Goal: Task Accomplishment & Management: Manage account settings

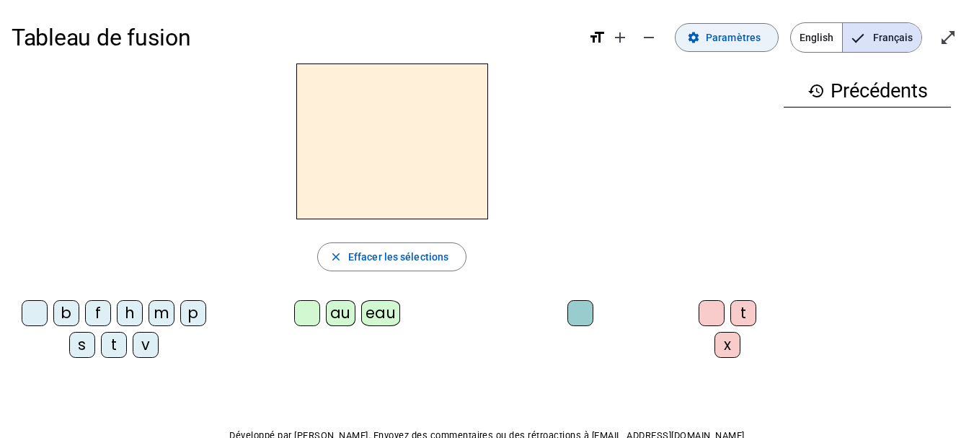
click at [717, 35] on span "Paramètres" at bounding box center [733, 37] width 55 height 17
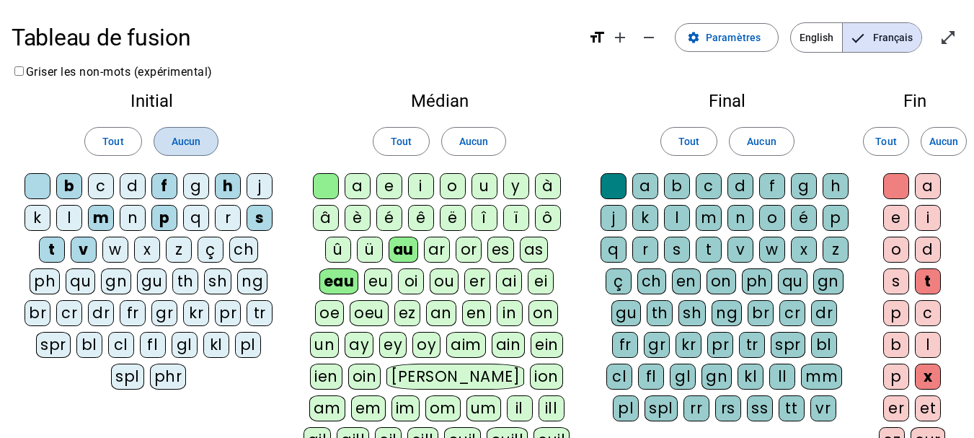
click at [200, 141] on span "Aucun" at bounding box center [186, 141] width 29 height 17
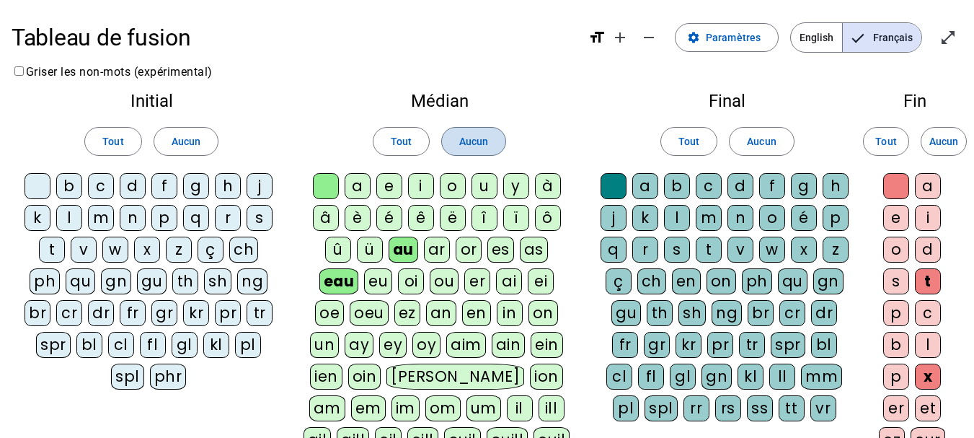
drag, startPoint x: 468, startPoint y: 143, endPoint x: 480, endPoint y: 144, distance: 11.6
click at [468, 144] on span "Aucun" at bounding box center [473, 141] width 29 height 17
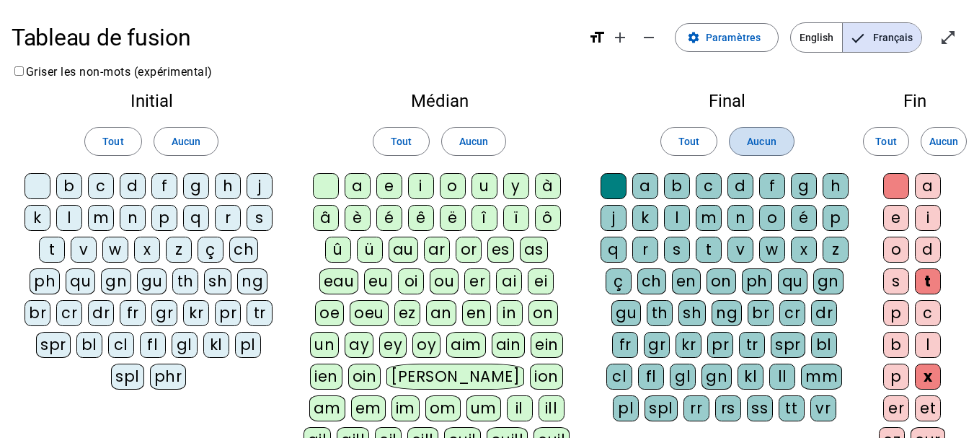
click at [746, 150] on span at bounding box center [761, 141] width 63 height 35
click at [949, 144] on span "Aucun" at bounding box center [944, 141] width 29 height 17
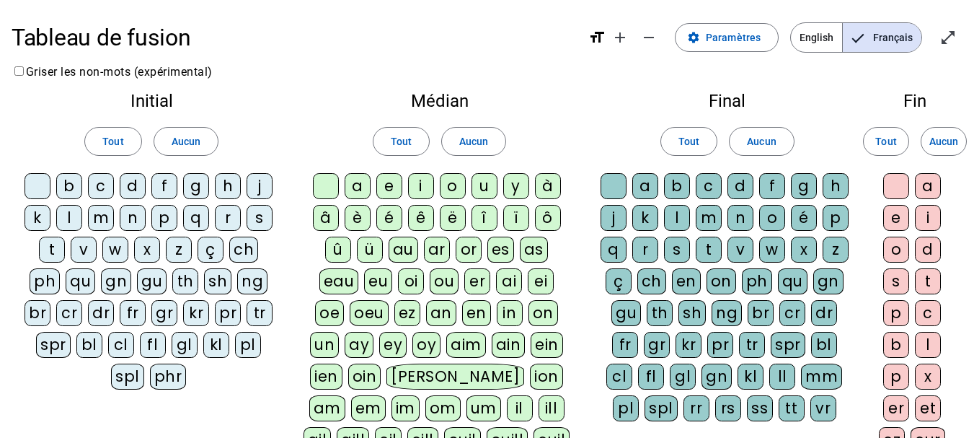
click at [136, 220] on div "n" at bounding box center [133, 218] width 26 height 26
click at [450, 189] on div "o" at bounding box center [453, 186] width 26 height 26
click at [709, 249] on div "t" at bounding box center [709, 250] width 26 height 26
click at [893, 218] on div "e" at bounding box center [897, 218] width 26 height 26
click at [87, 247] on div "v" at bounding box center [84, 250] width 26 height 26
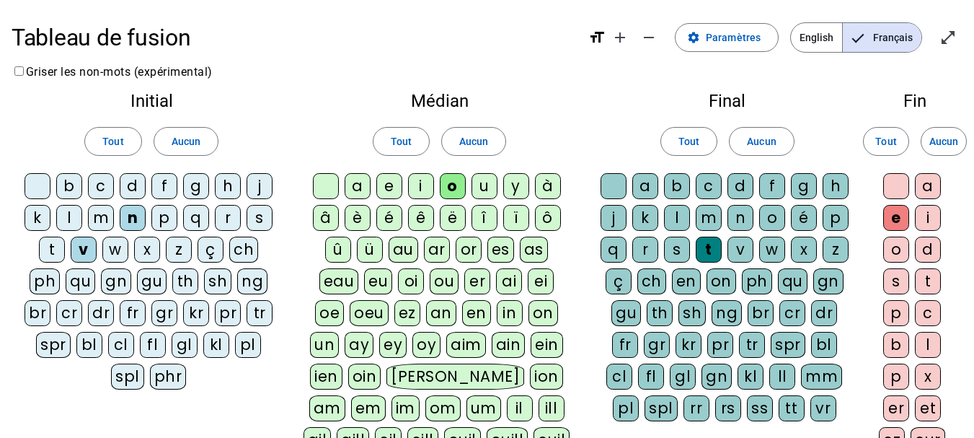
click at [426, 190] on div "i" at bounding box center [421, 186] width 26 height 26
click at [741, 185] on div "d" at bounding box center [741, 186] width 26 height 26
click at [229, 223] on div "r" at bounding box center [228, 218] width 26 height 26
click at [485, 185] on div "u" at bounding box center [485, 186] width 26 height 26
click at [682, 250] on div "s" at bounding box center [677, 250] width 26 height 26
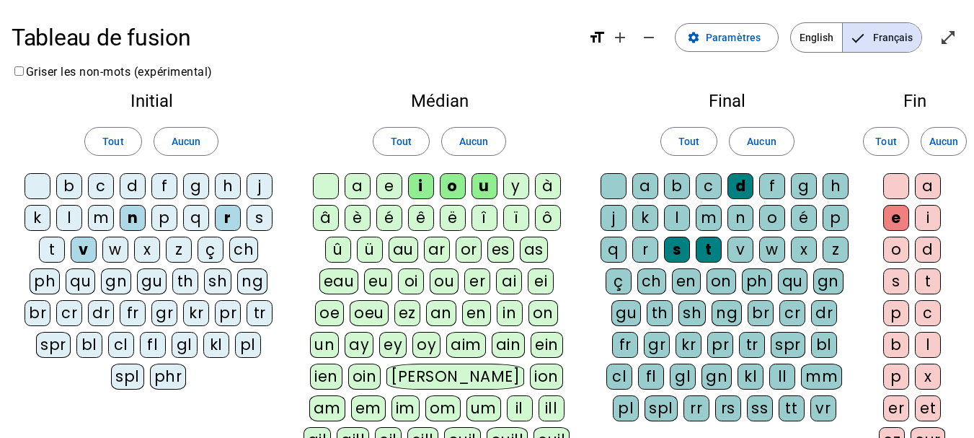
click at [109, 221] on div "m" at bounding box center [101, 218] width 26 height 26
click at [74, 185] on div "b" at bounding box center [69, 186] width 26 height 26
click at [356, 193] on div "a" at bounding box center [358, 186] width 26 height 26
click at [165, 216] on div "p" at bounding box center [164, 218] width 26 height 26
click at [891, 190] on div at bounding box center [897, 186] width 26 height 26
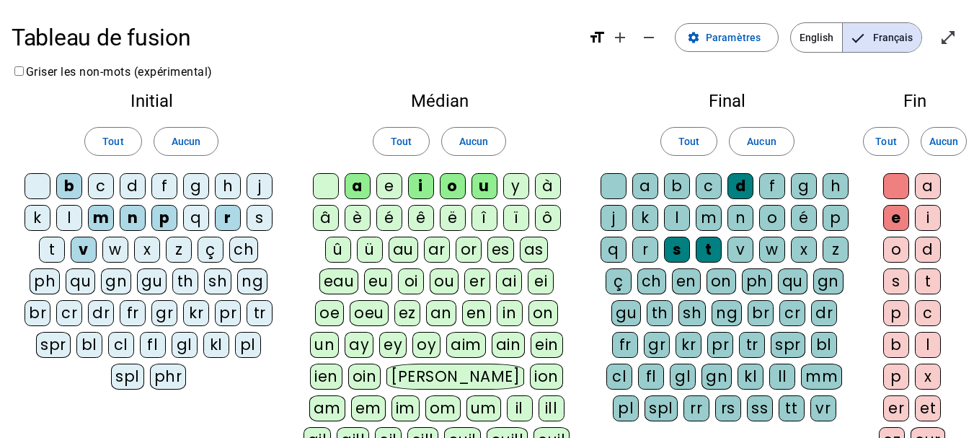
click at [615, 187] on div at bounding box center [614, 186] width 26 height 26
click at [317, 182] on div at bounding box center [326, 186] width 26 height 26
click at [40, 182] on div at bounding box center [38, 186] width 26 height 26
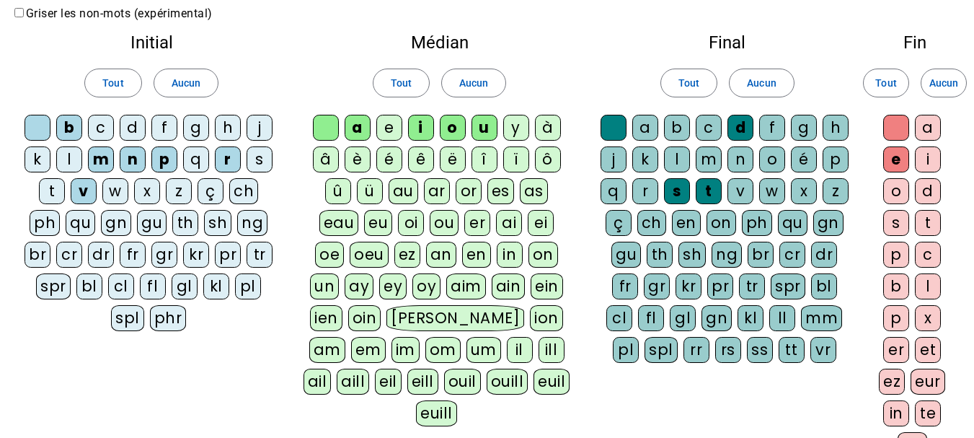
scroll to position [340, 0]
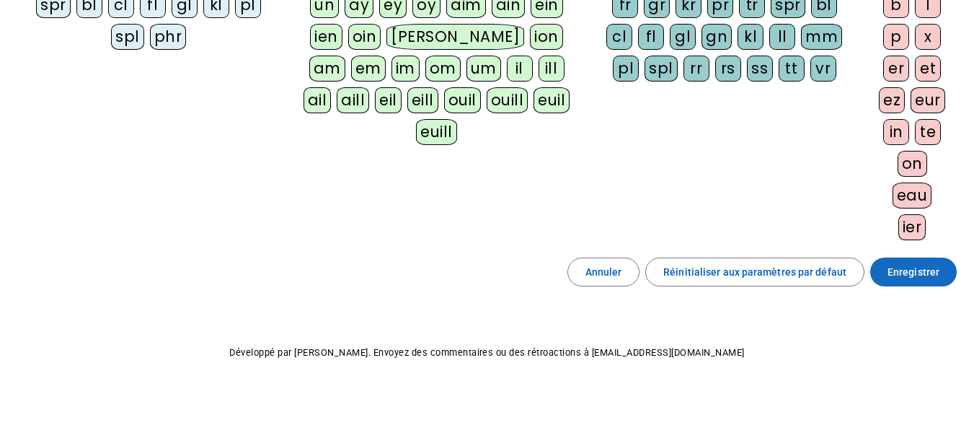
click at [914, 268] on span "Enregistrer" at bounding box center [914, 271] width 52 height 17
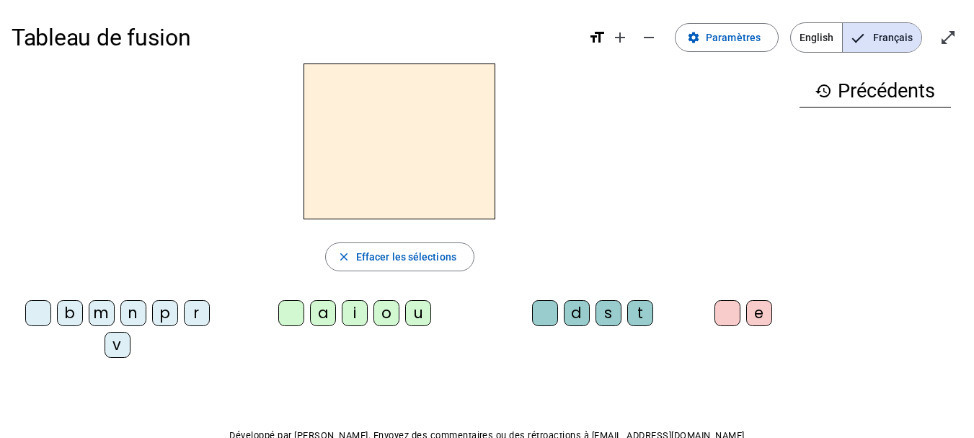
click at [135, 315] on div "n" at bounding box center [133, 313] width 26 height 26
click at [387, 314] on div "o" at bounding box center [387, 313] width 26 height 26
click at [638, 319] on div "t" at bounding box center [641, 313] width 26 height 26
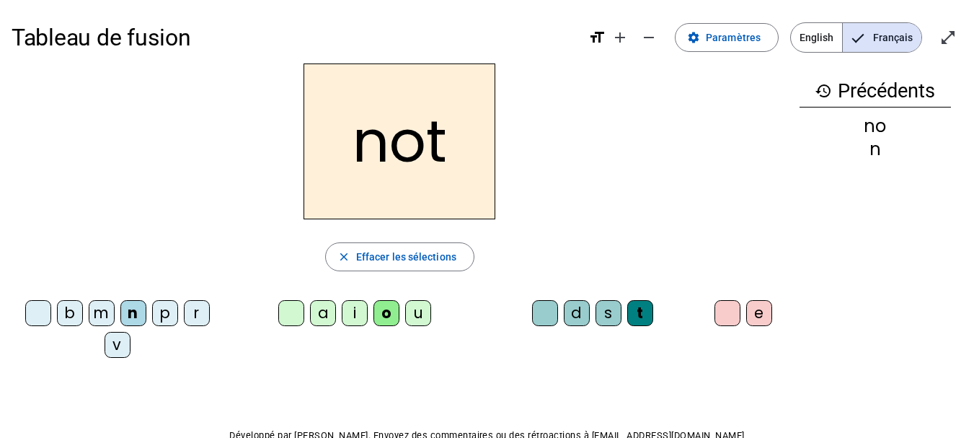
click at [758, 317] on div "e" at bounding box center [760, 313] width 26 height 26
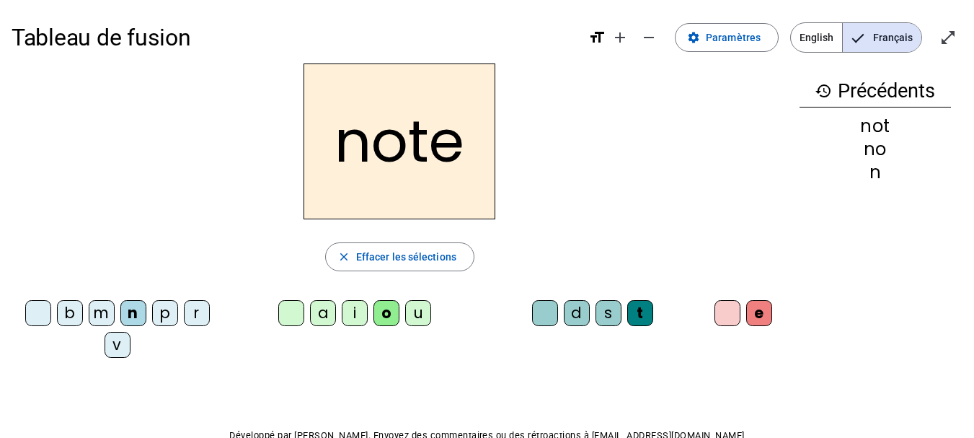
click at [119, 344] on div "v" at bounding box center [118, 345] width 26 height 26
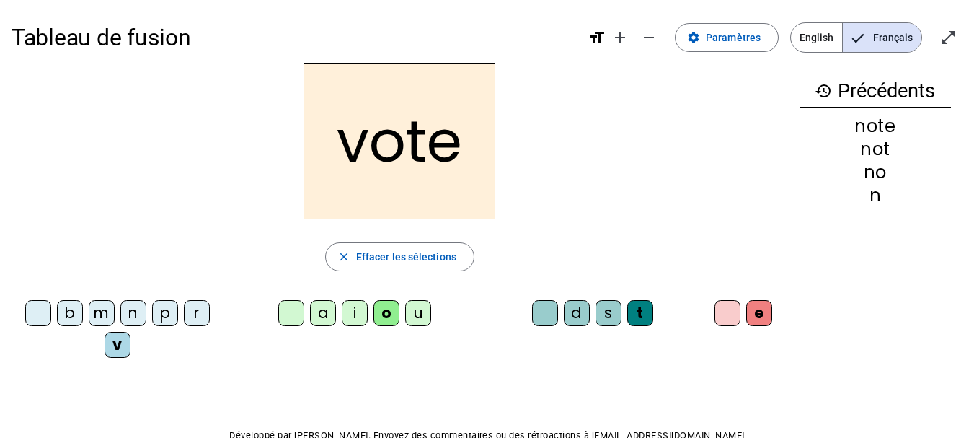
click at [354, 310] on div "i" at bounding box center [355, 313] width 26 height 26
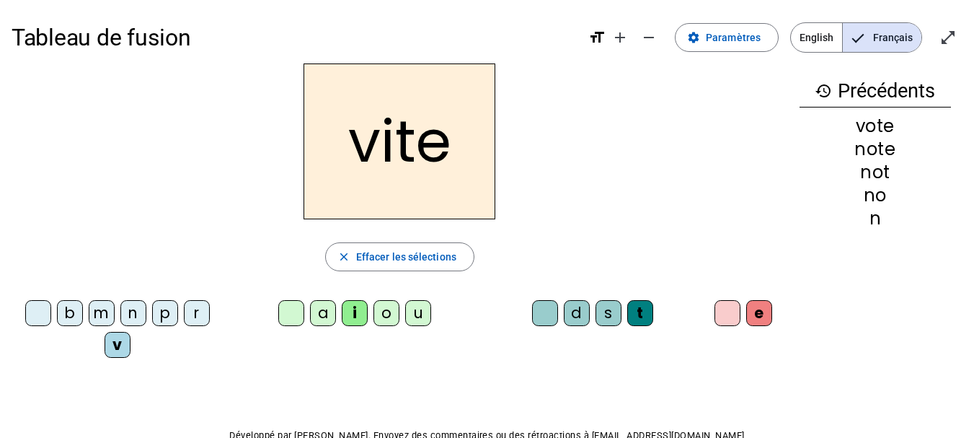
click at [579, 310] on div "d" at bounding box center [577, 313] width 26 height 26
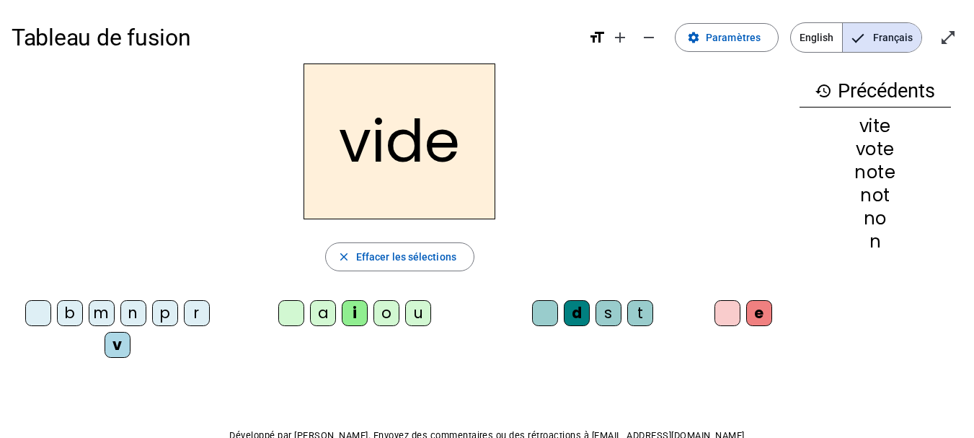
click at [193, 309] on div "r" at bounding box center [197, 313] width 26 height 26
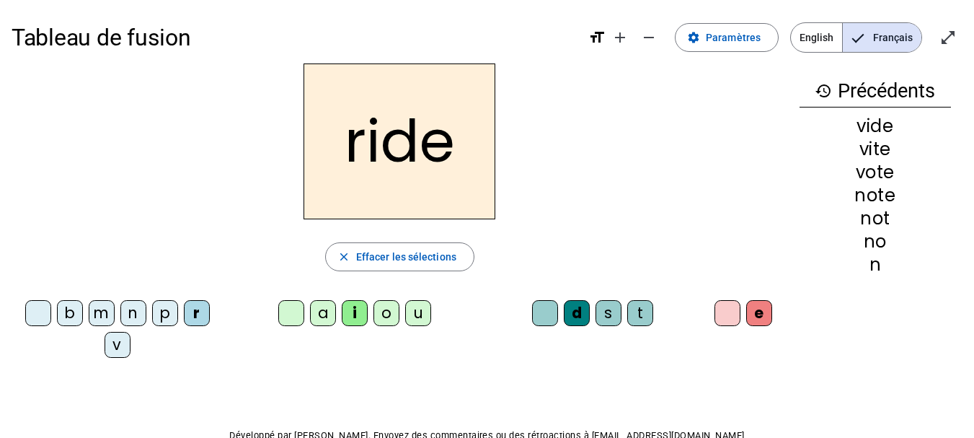
click at [418, 319] on div "u" at bounding box center [418, 313] width 26 height 26
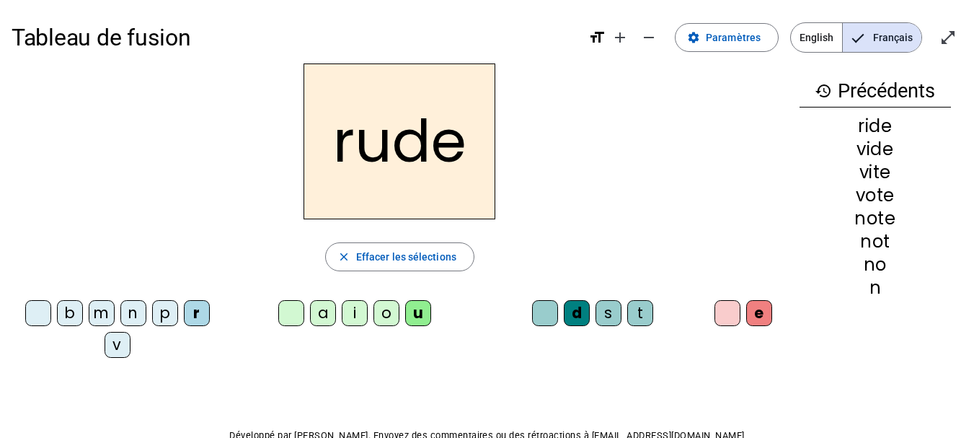
click at [612, 315] on div "s" at bounding box center [609, 313] width 26 height 26
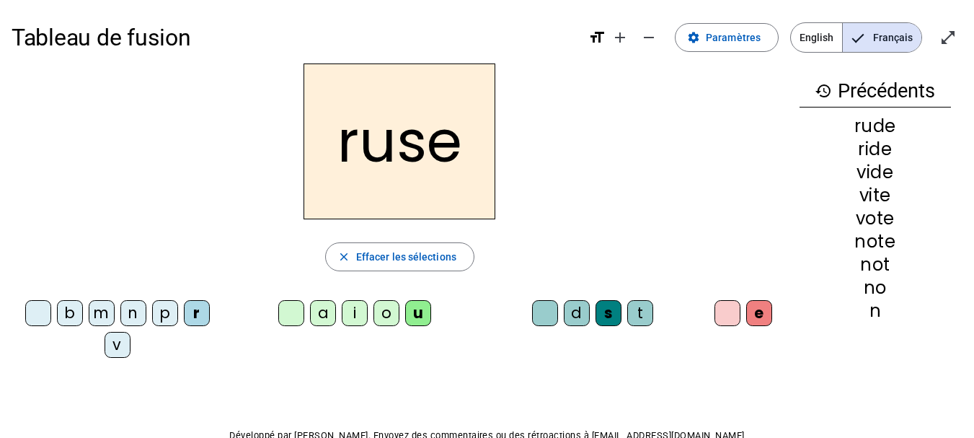
click at [106, 315] on div "m" at bounding box center [102, 313] width 26 height 26
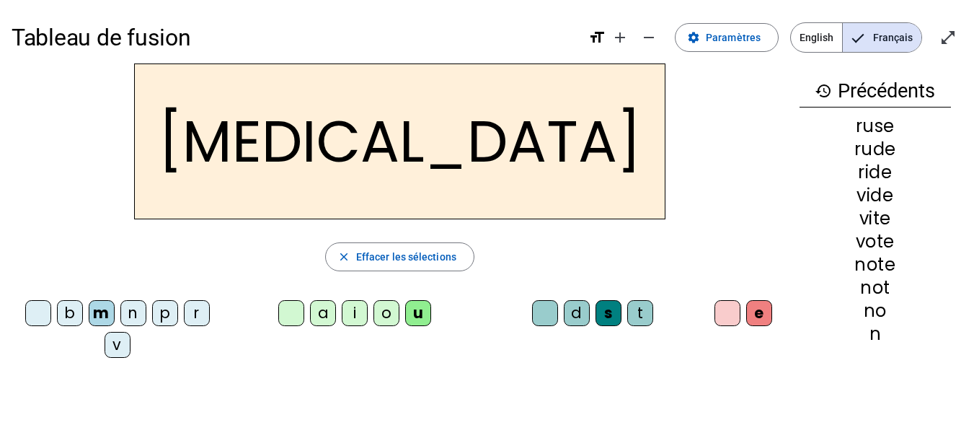
click at [77, 314] on div "b" at bounding box center [70, 313] width 26 height 26
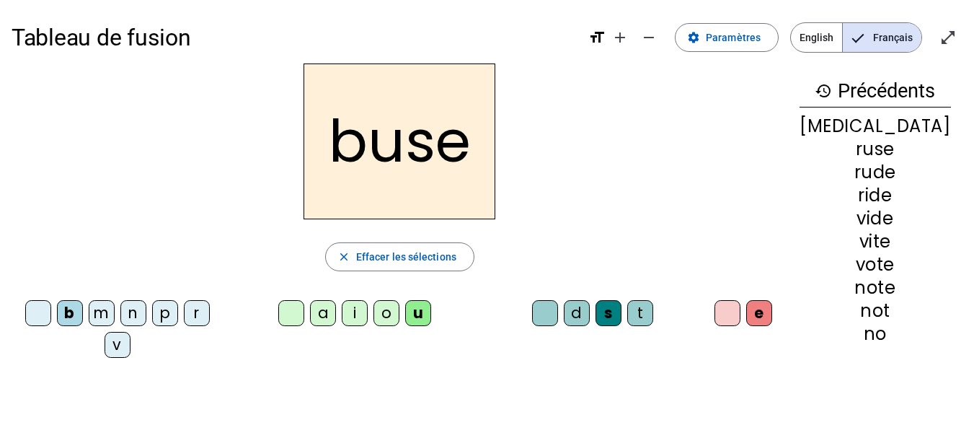
click at [356, 313] on div "i" at bounding box center [355, 313] width 26 height 26
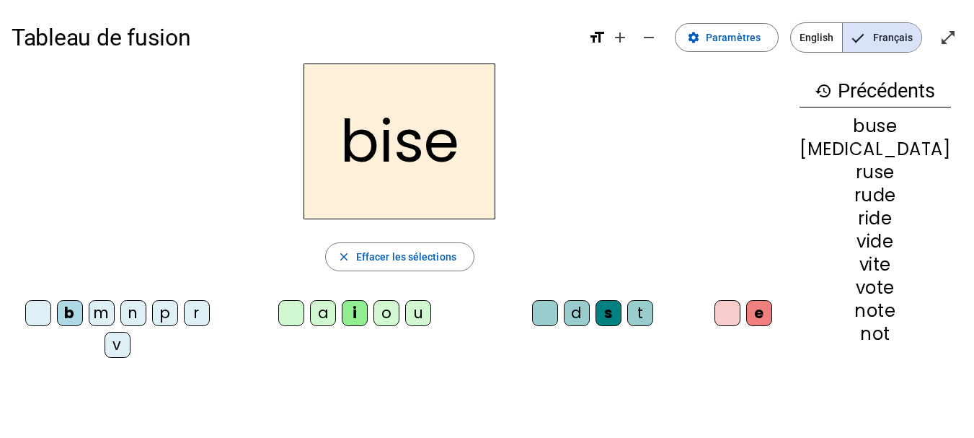
click at [322, 311] on div "a" at bounding box center [323, 313] width 26 height 26
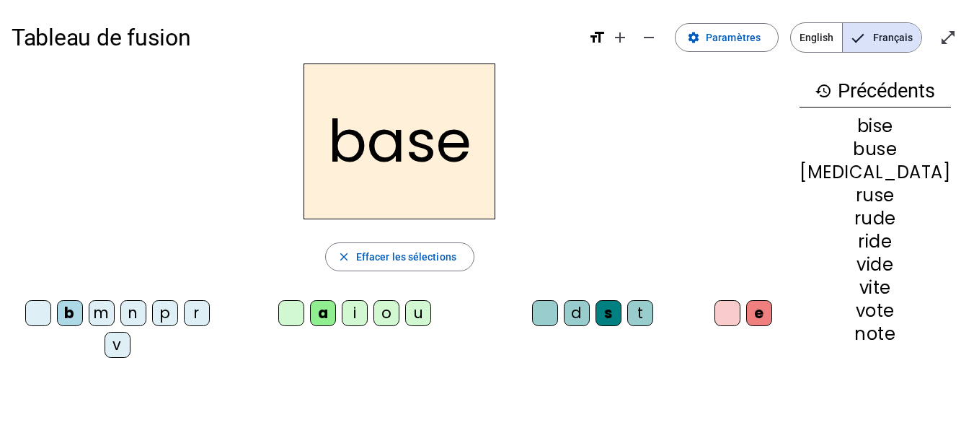
click at [759, 315] on div "e" at bounding box center [760, 313] width 26 height 26
click at [724, 318] on div at bounding box center [728, 313] width 26 height 26
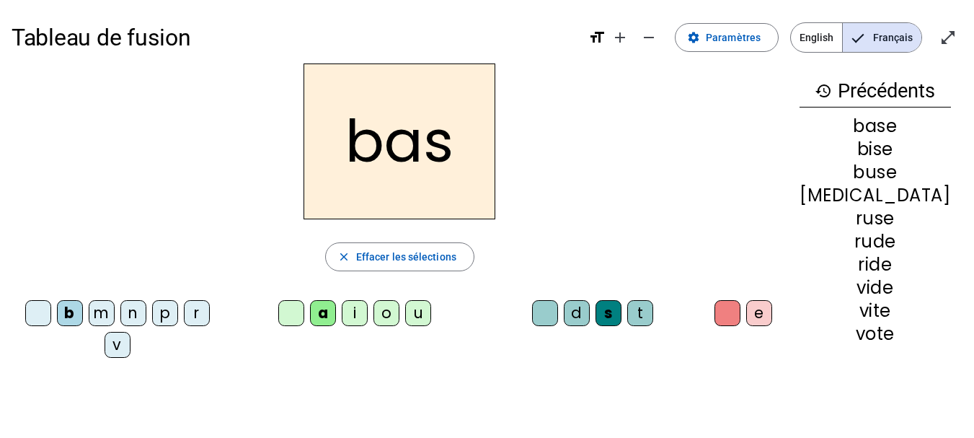
click at [163, 314] on div "p" at bounding box center [165, 313] width 26 height 26
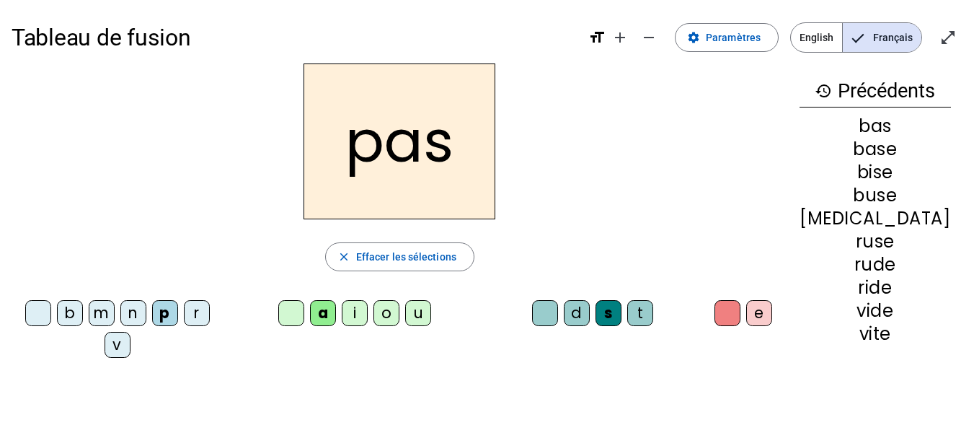
click at [611, 309] on div "s" at bounding box center [609, 313] width 26 height 26
click at [537, 311] on div at bounding box center [545, 313] width 26 height 26
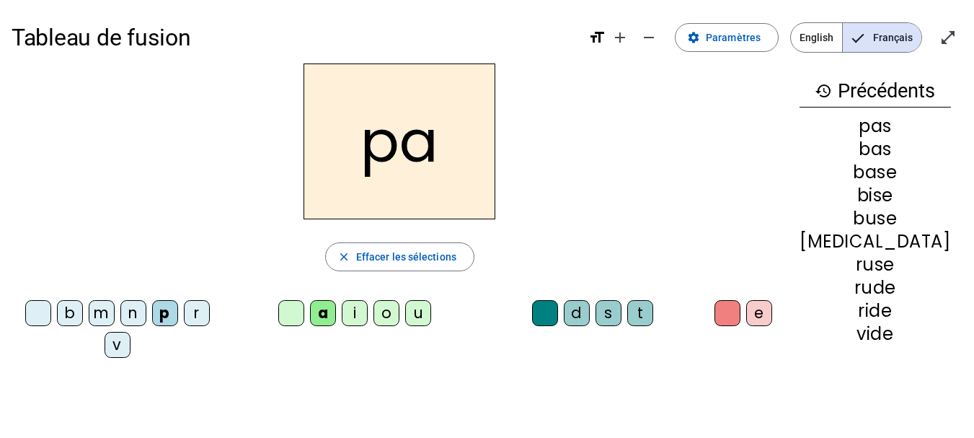
click at [765, 317] on div "e" at bounding box center [760, 313] width 26 height 26
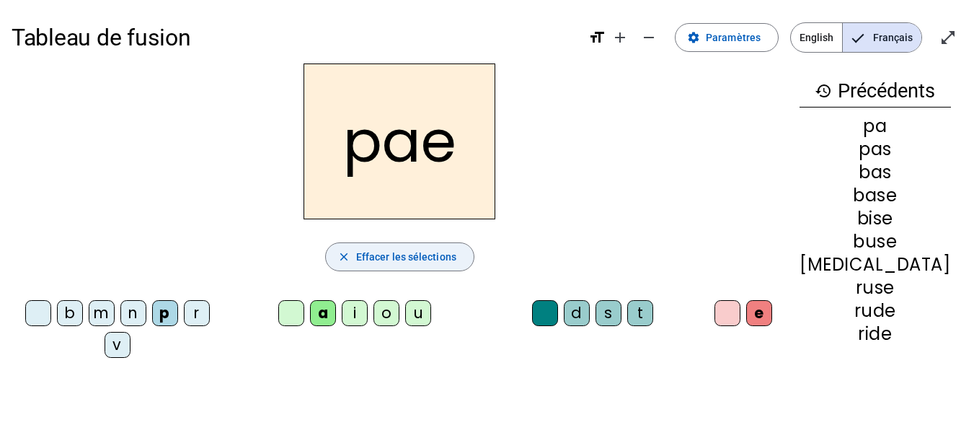
click at [422, 264] on span "Effacer les sélections" at bounding box center [406, 256] width 100 height 17
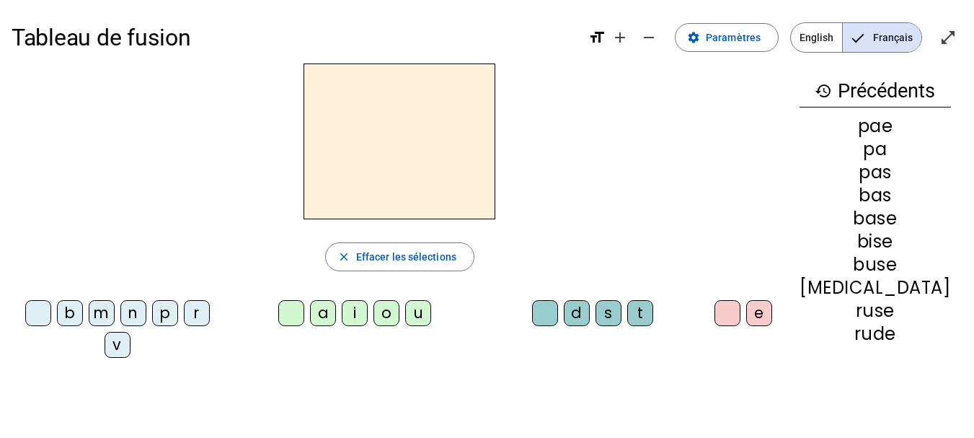
click at [74, 314] on div "b" at bounding box center [70, 313] width 26 height 26
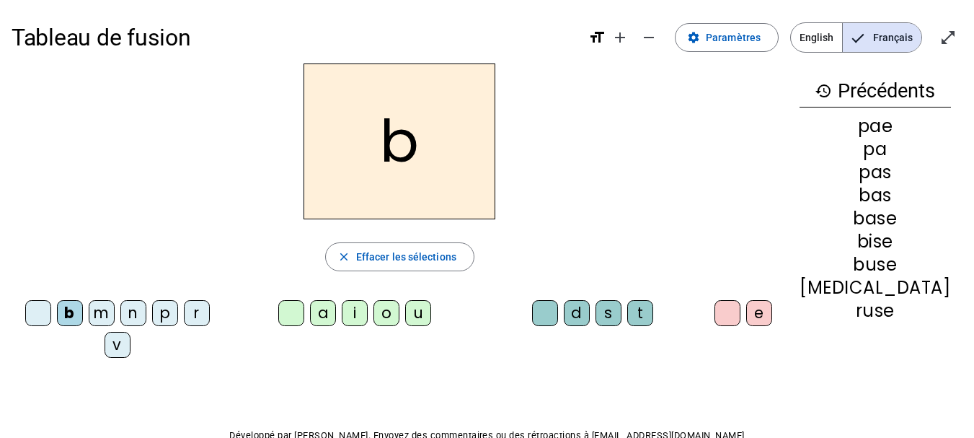
drag, startPoint x: 318, startPoint y: 319, endPoint x: 329, endPoint y: 321, distance: 11.0
click at [320, 320] on div "a" at bounding box center [323, 313] width 26 height 26
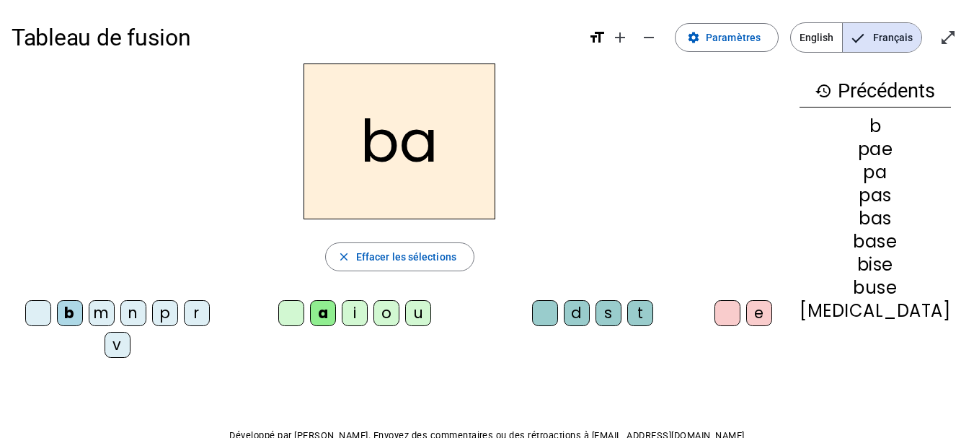
click at [612, 314] on div "s" at bounding box center [609, 313] width 26 height 26
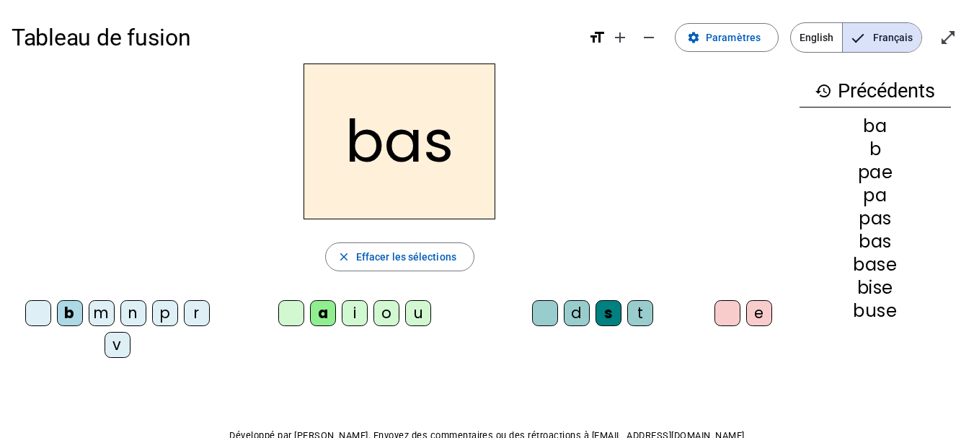
click at [765, 315] on div "e" at bounding box center [760, 313] width 26 height 26
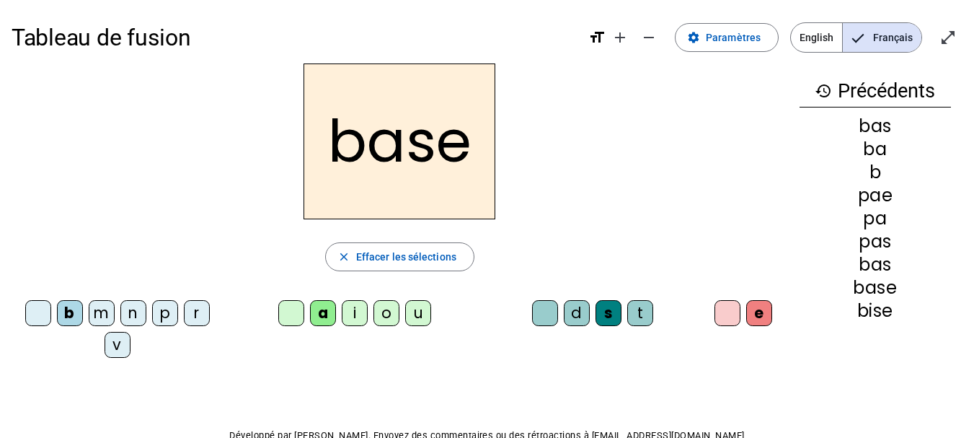
click at [731, 317] on div at bounding box center [728, 313] width 26 height 26
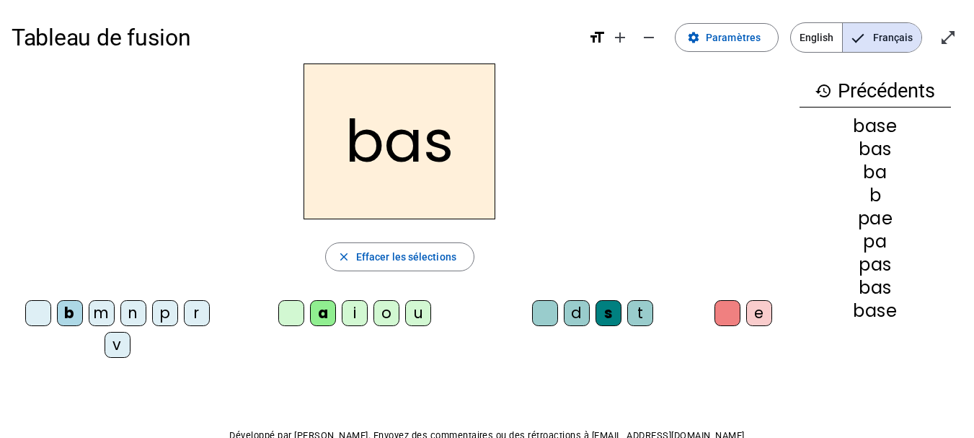
click at [168, 315] on div "p" at bounding box center [165, 313] width 26 height 26
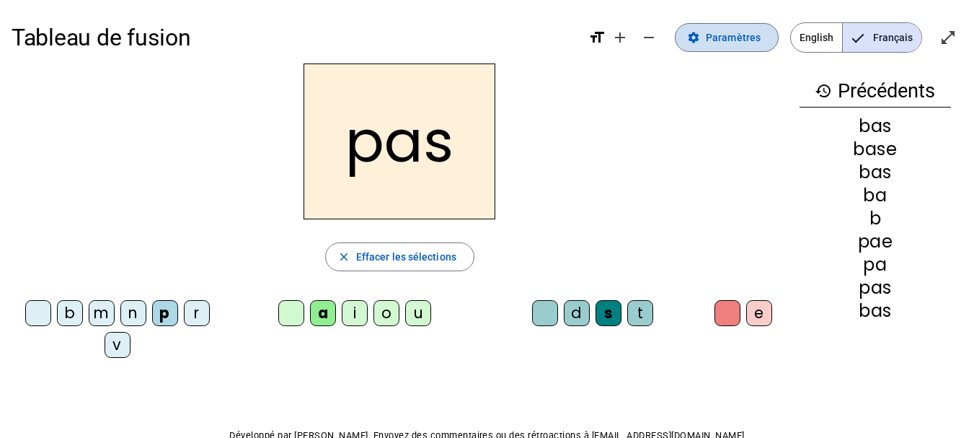
click at [716, 38] on span "Paramètres" at bounding box center [733, 37] width 55 height 17
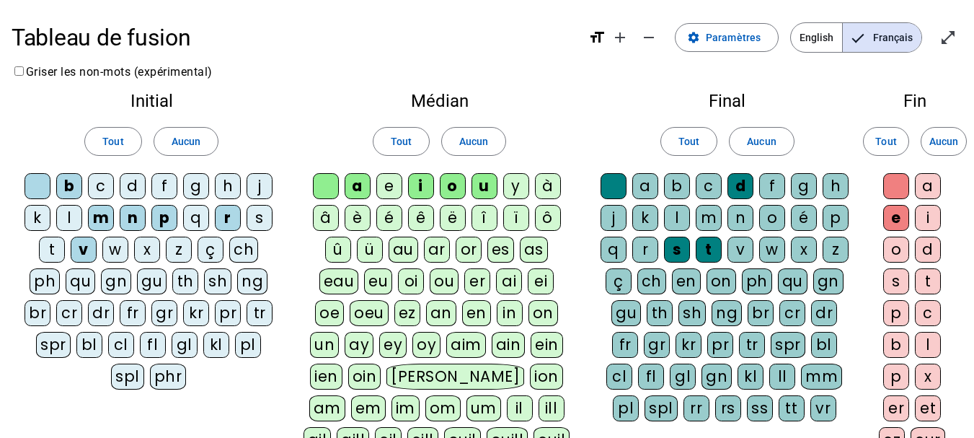
click at [896, 293] on div "s" at bounding box center [897, 281] width 26 height 26
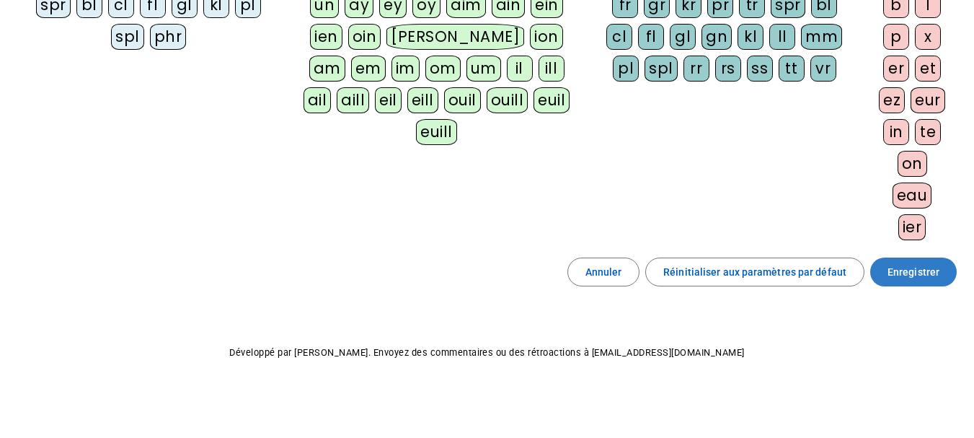
click at [904, 275] on span "Enregistrer" at bounding box center [914, 271] width 52 height 17
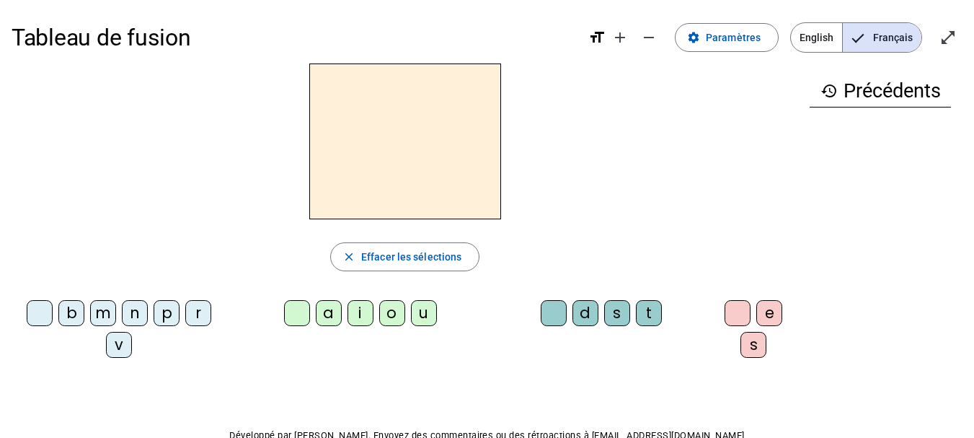
click at [170, 311] on div "p" at bounding box center [167, 313] width 26 height 26
click at [317, 313] on div "a" at bounding box center [329, 313] width 26 height 26
click at [748, 347] on div "s" at bounding box center [754, 345] width 26 height 26
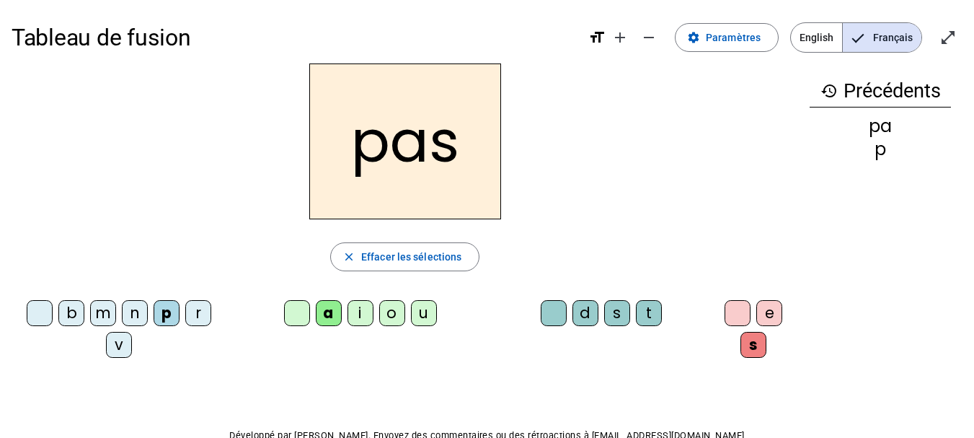
click at [74, 312] on div "b" at bounding box center [71, 313] width 26 height 26
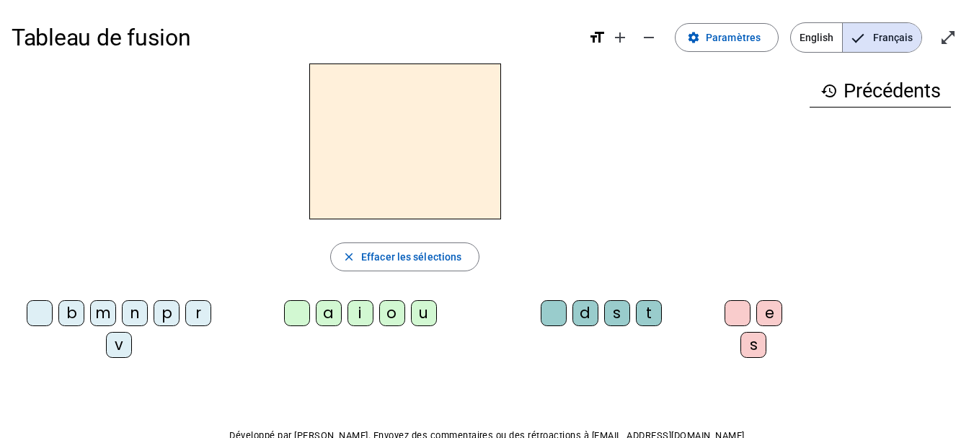
click at [140, 307] on div "n" at bounding box center [135, 313] width 26 height 26
click at [387, 307] on div "o" at bounding box center [392, 313] width 26 height 26
click at [648, 313] on div "t" at bounding box center [649, 313] width 26 height 26
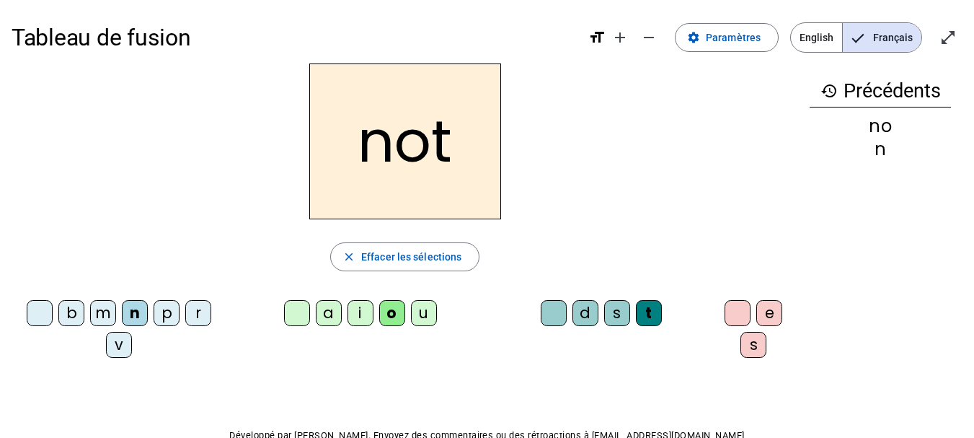
click at [767, 314] on div "e" at bounding box center [770, 313] width 26 height 26
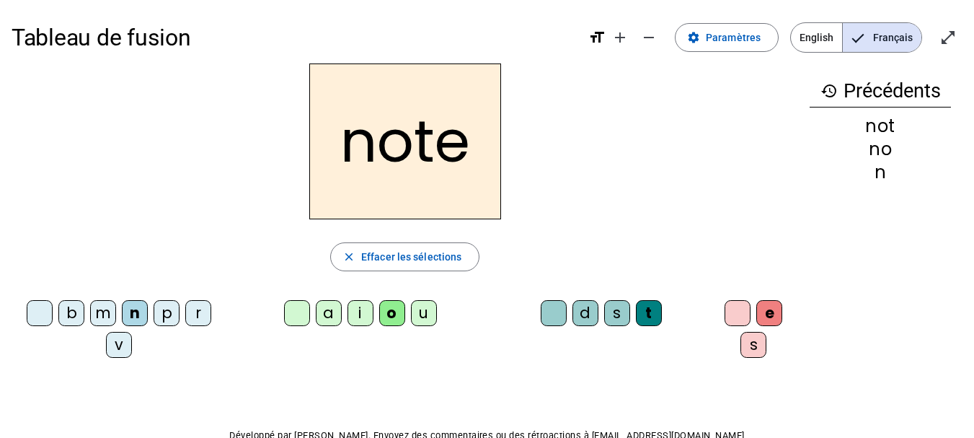
click at [118, 338] on div "v" at bounding box center [119, 345] width 26 height 26
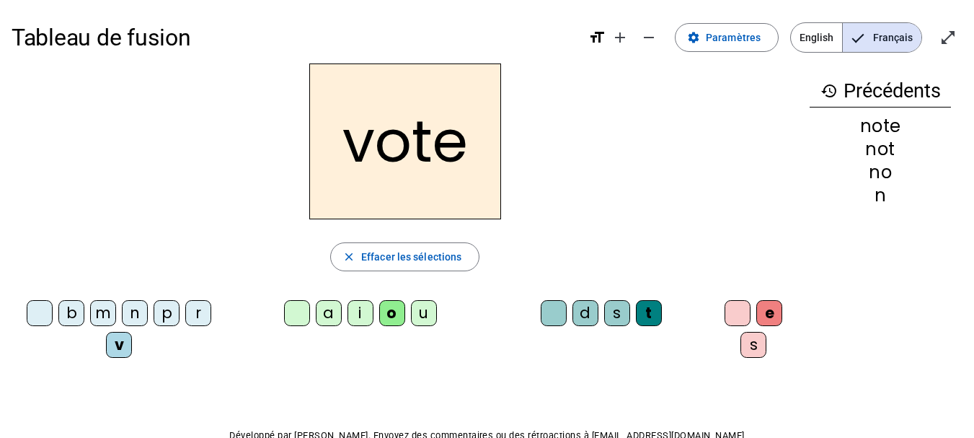
click at [356, 313] on div "i" at bounding box center [361, 313] width 26 height 26
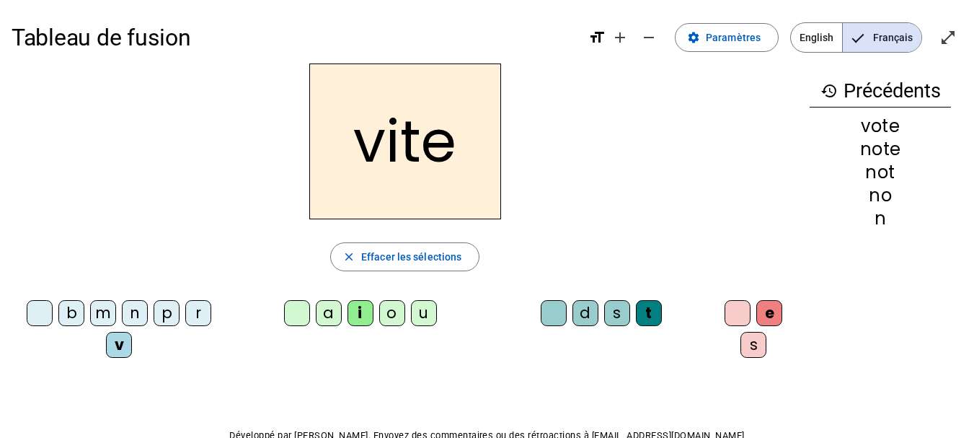
click at [573, 309] on div "d" at bounding box center [586, 313] width 26 height 26
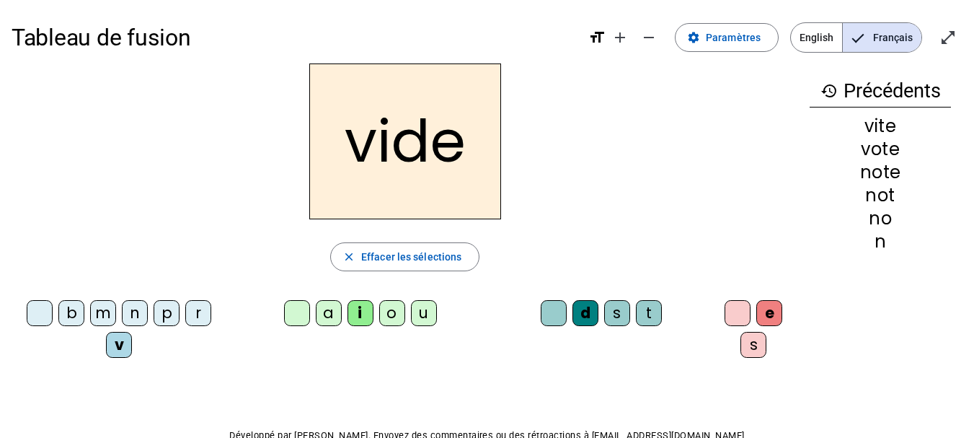
click at [201, 310] on div "r" at bounding box center [198, 313] width 26 height 26
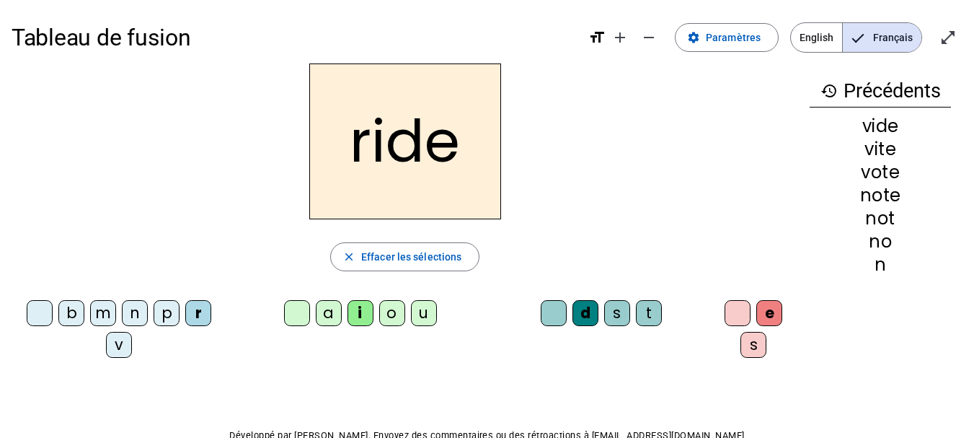
click at [412, 310] on div "u" at bounding box center [424, 313] width 26 height 26
